Goal: Information Seeking & Learning: Learn about a topic

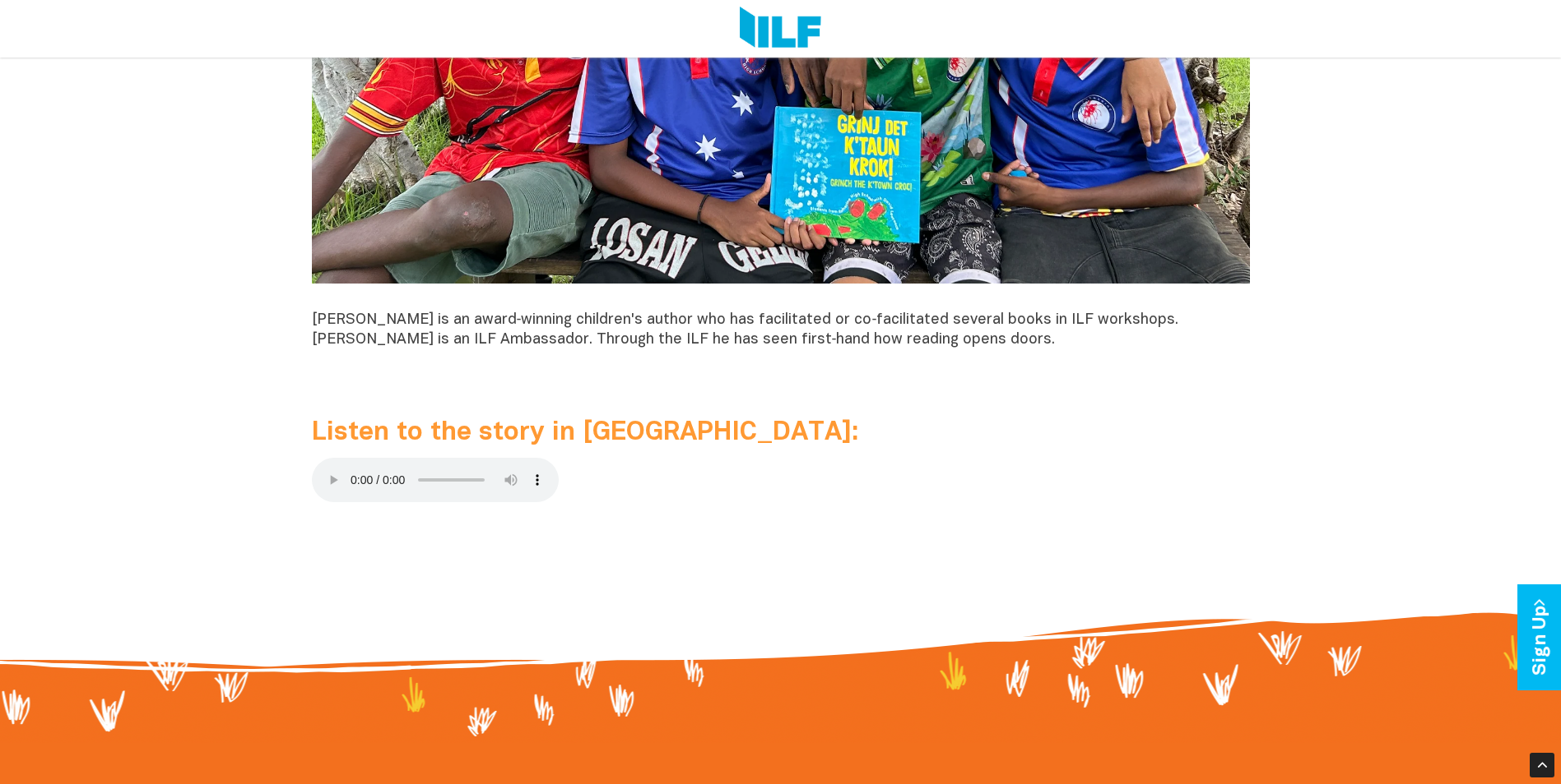
click at [806, 464] on p at bounding box center [780, 483] width 938 height 51
